Goal: Navigation & Orientation: Find specific page/section

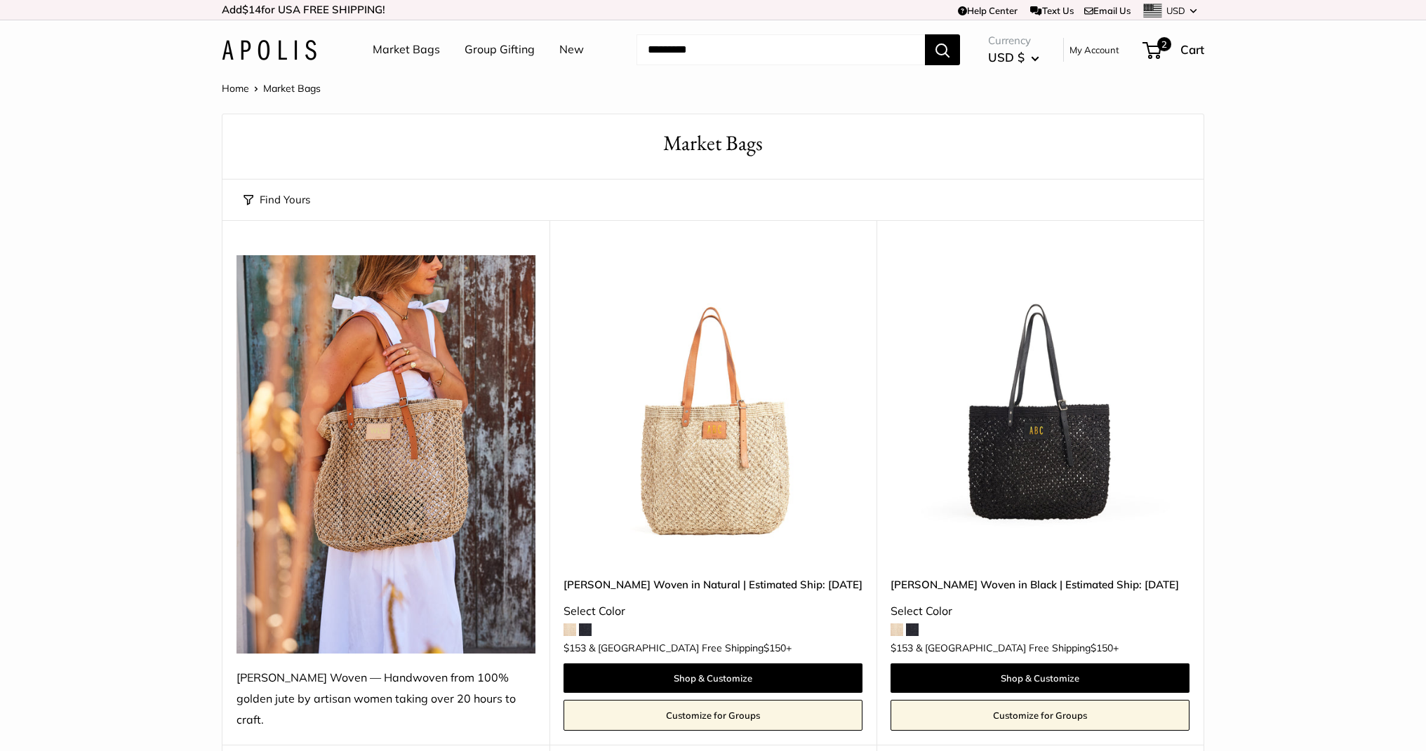
click at [306, 55] on img at bounding box center [269, 50] width 95 height 20
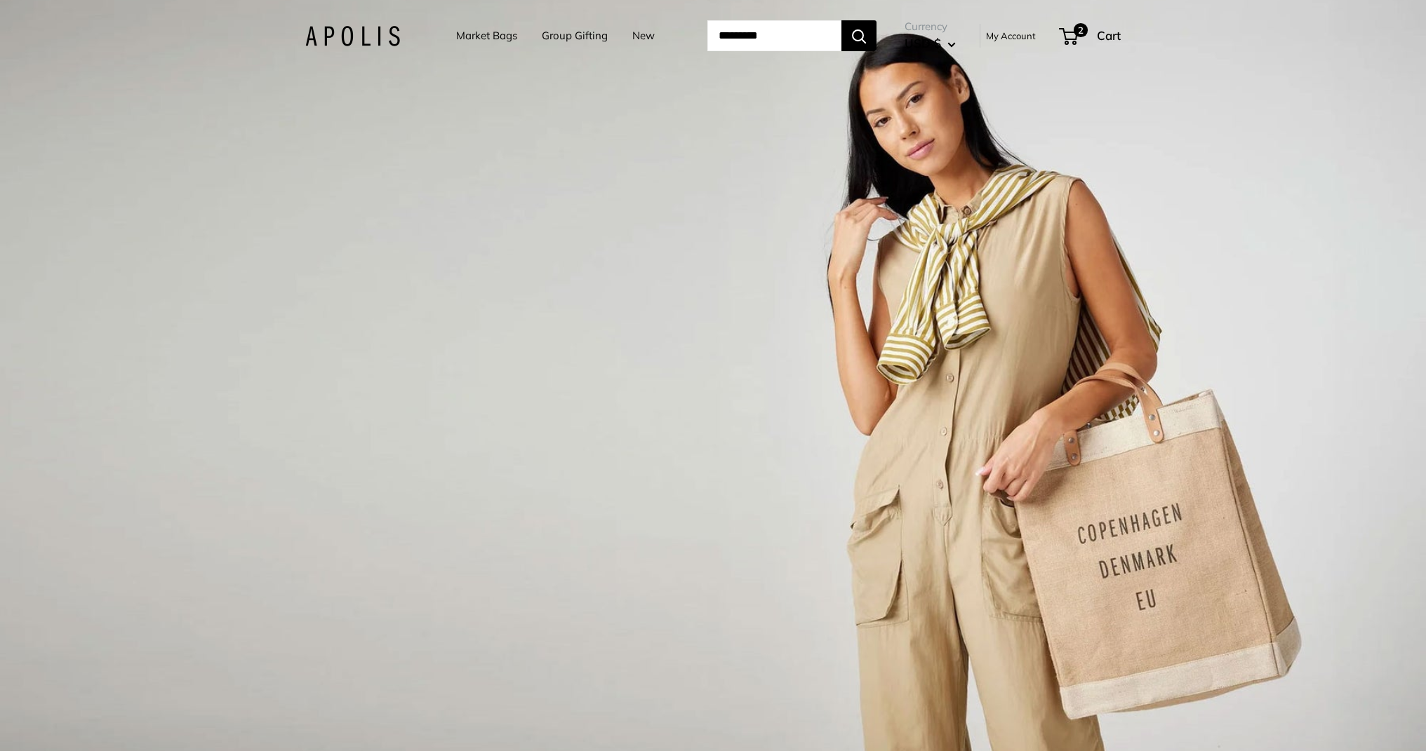
click at [457, 33] on link "Market Bags" at bounding box center [486, 36] width 61 height 20
